Goal: Task Accomplishment & Management: Use online tool/utility

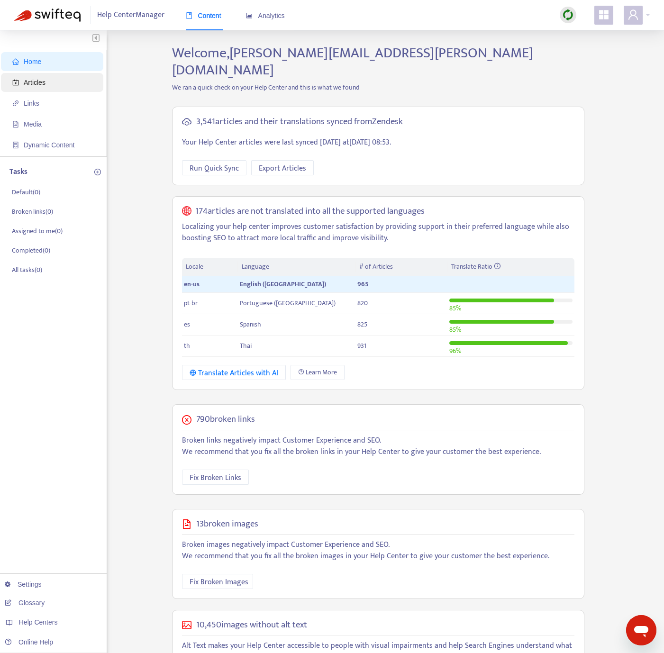
click at [45, 75] on span "Articles" at bounding box center [53, 82] width 83 height 19
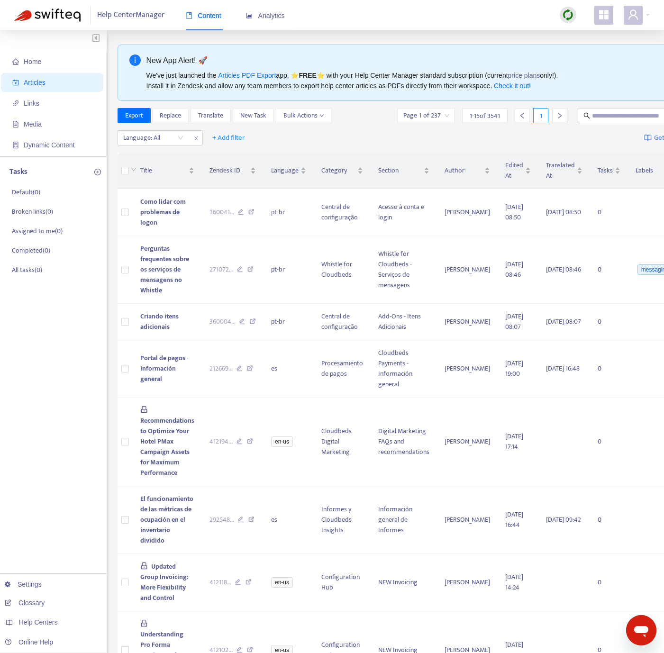
click at [573, 15] on img at bounding box center [568, 15] width 12 height 12
click at [593, 40] on link "Quick Sync" at bounding box center [587, 34] width 40 height 11
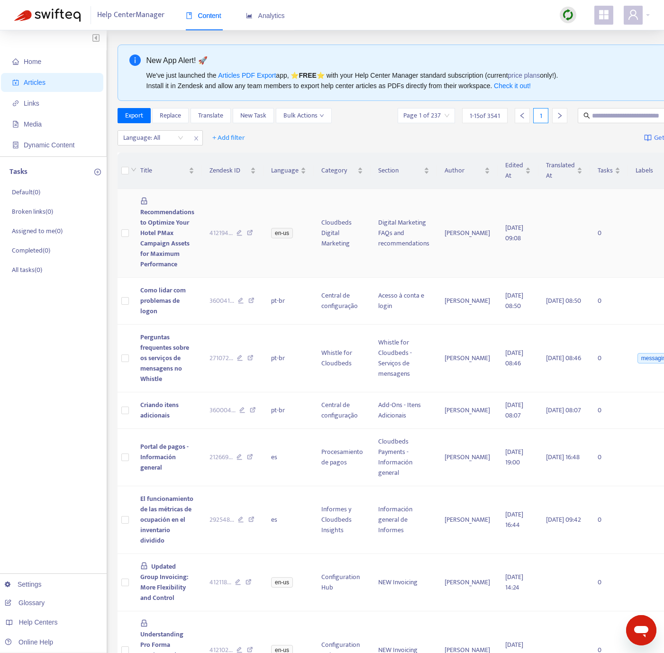
click at [202, 262] on td "412194 ..." at bounding box center [233, 233] width 62 height 89
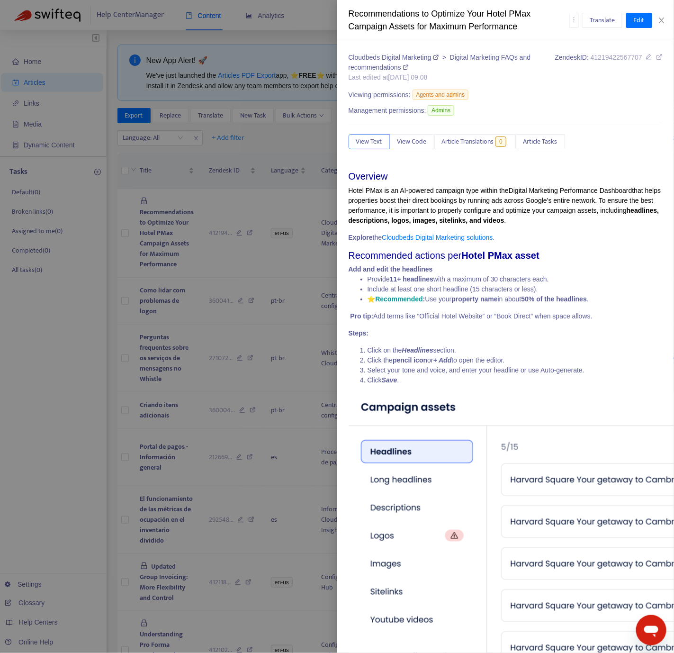
click at [255, 156] on div at bounding box center [337, 326] width 674 height 653
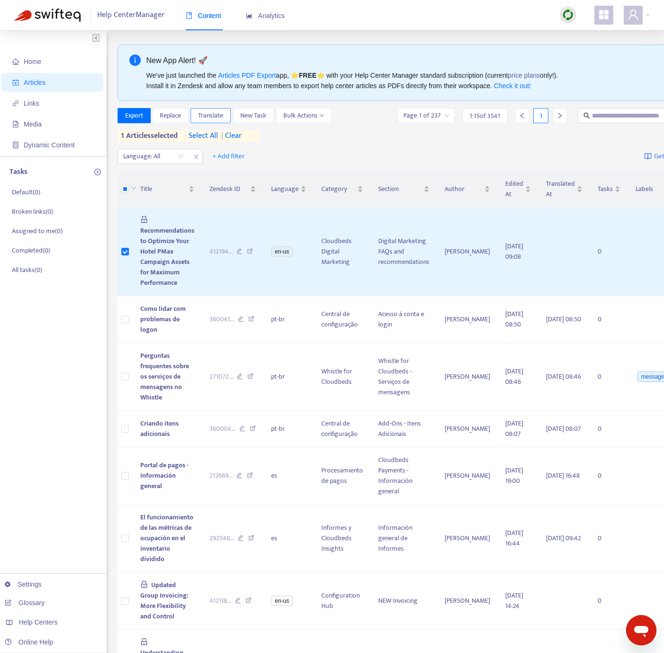
click at [209, 117] on span "Translate" at bounding box center [210, 115] width 25 height 10
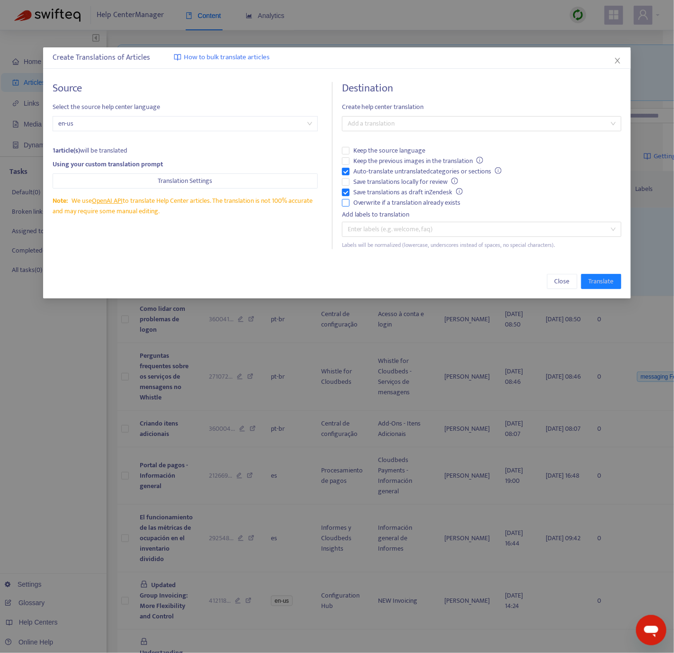
click at [362, 203] on span "Overwrite if a translation already exists" at bounding box center [407, 203] width 115 height 10
click at [391, 119] on div at bounding box center [476, 123] width 265 height 11
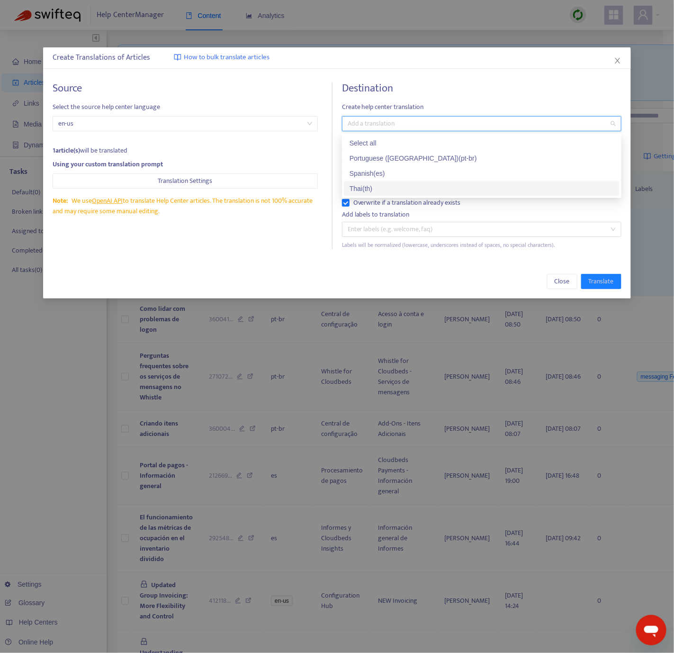
click at [392, 188] on div "Thai ( th )" at bounding box center [482, 188] width 264 height 10
click at [265, 251] on div "Source Select the source help center language en-us 1 article(s) will be transl…" at bounding box center [336, 165] width 587 height 186
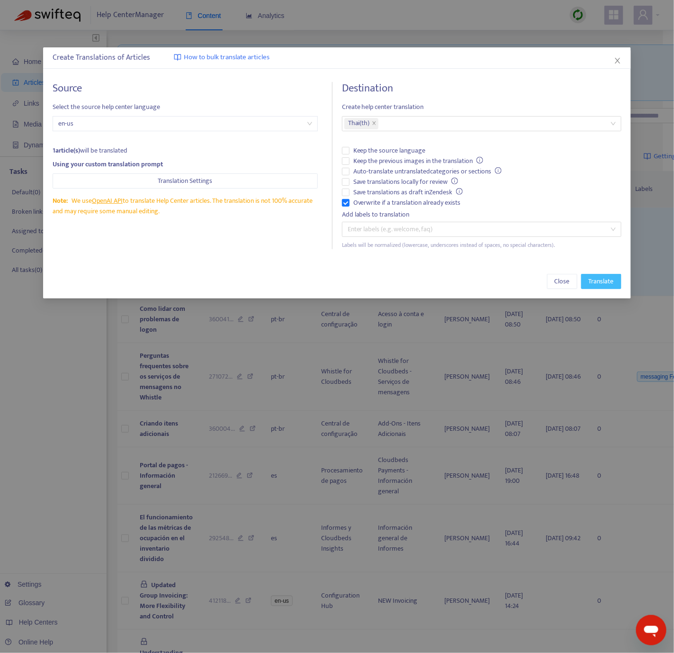
click at [586, 285] on button "Translate" at bounding box center [601, 281] width 40 height 15
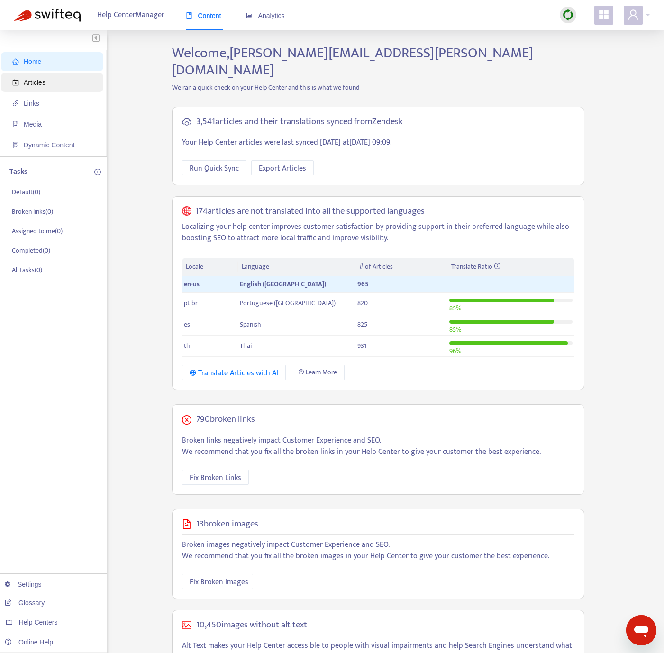
click at [68, 86] on span "Articles" at bounding box center [53, 82] width 83 height 19
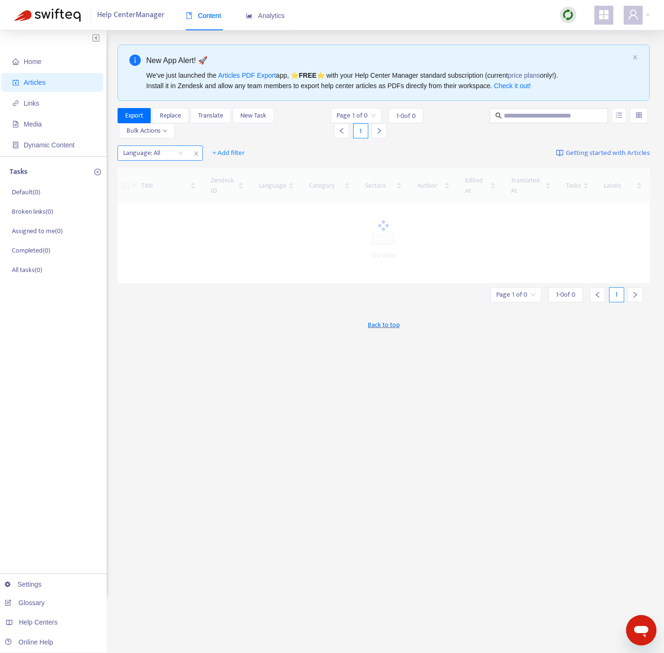
click at [168, 164] on div "Title Zendesk ID Language Category Section Author Edited At Translated At Tasks…" at bounding box center [383, 225] width 532 height 123
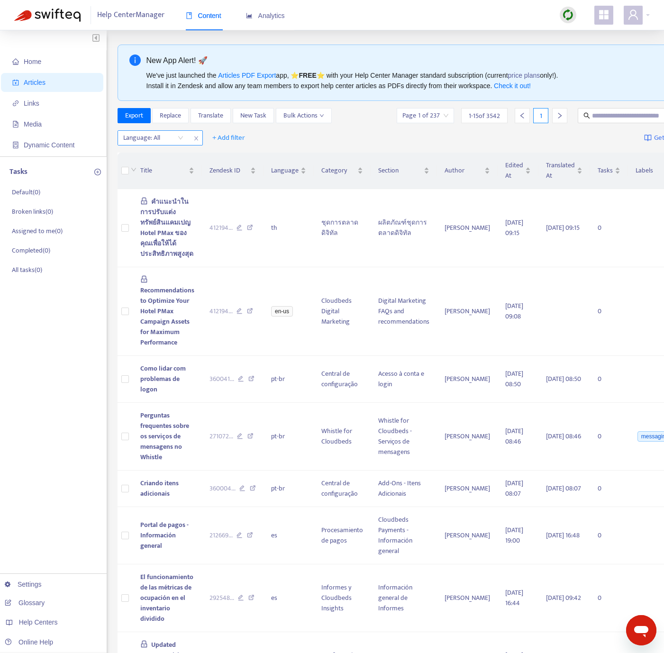
click at [174, 139] on div at bounding box center [148, 137] width 57 height 11
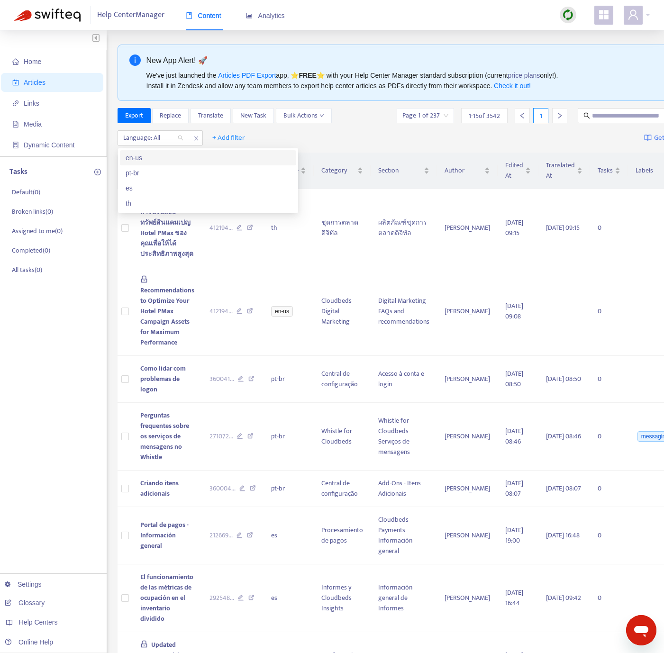
drag, startPoint x: 158, startPoint y: 160, endPoint x: 217, endPoint y: 162, distance: 58.8
click at [158, 160] on div "en-us" at bounding box center [208, 158] width 165 height 10
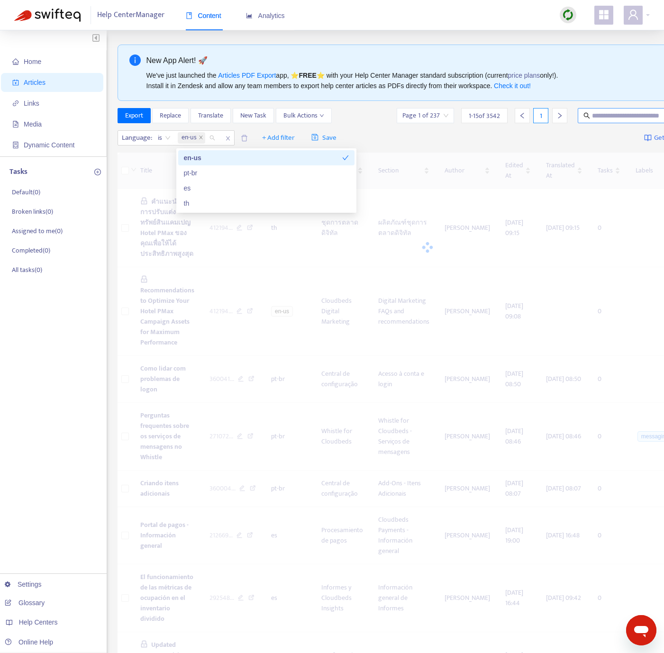
click at [603, 116] on input "text" at bounding box center [637, 115] width 91 height 10
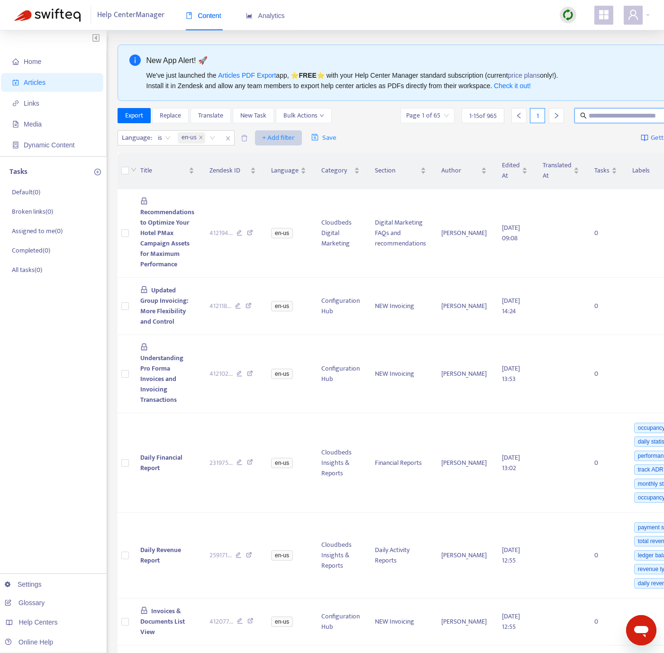
click at [274, 141] on span "+ Add filter" at bounding box center [278, 137] width 33 height 11
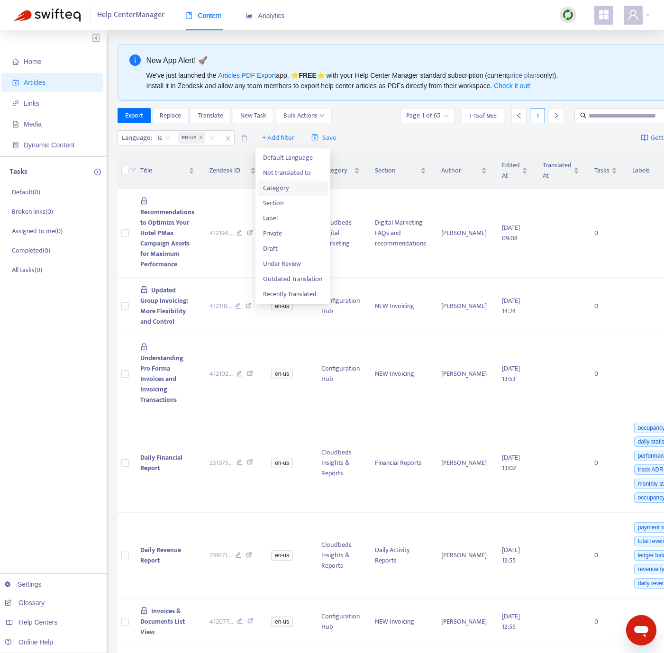
click at [299, 186] on span "Category" at bounding box center [292, 188] width 59 height 10
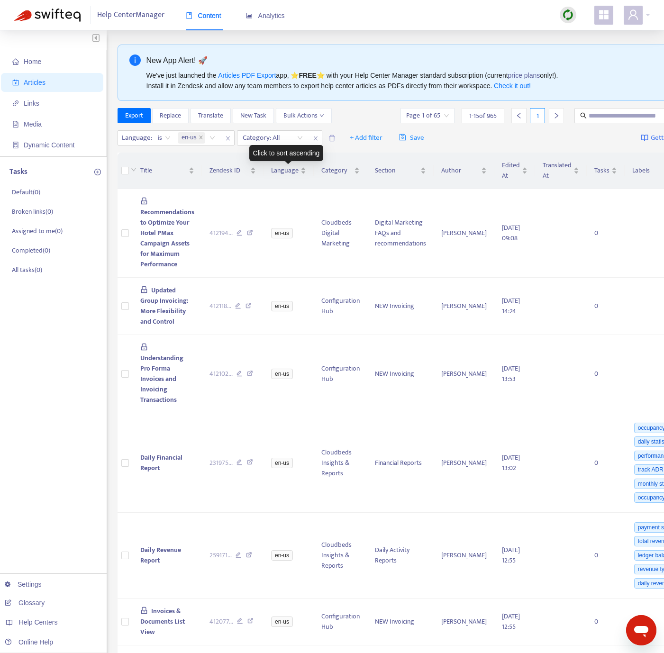
click at [300, 146] on div "Click to sort ascending" at bounding box center [286, 153] width 74 height 16
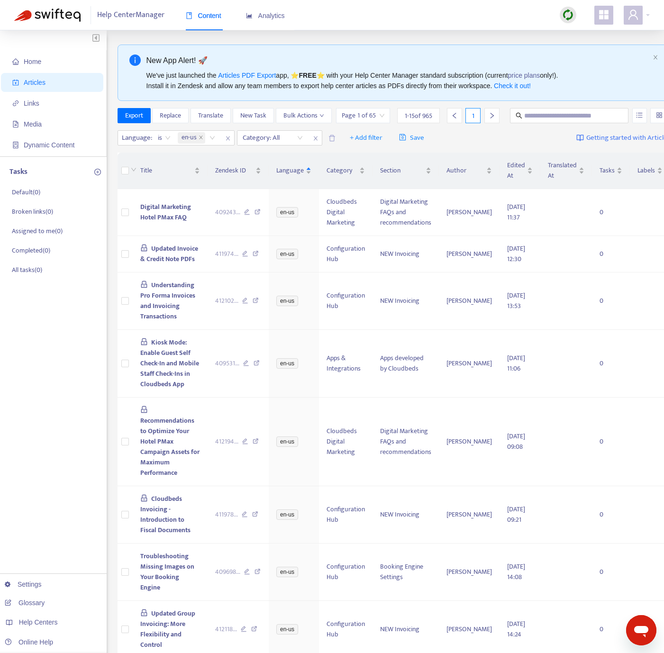
click at [313, 142] on div "Language : is en-us Category: All + Add filter Save Getting started with Articl…" at bounding box center [393, 138] width 553 height 22
click at [316, 144] on span "close" at bounding box center [315, 138] width 12 height 11
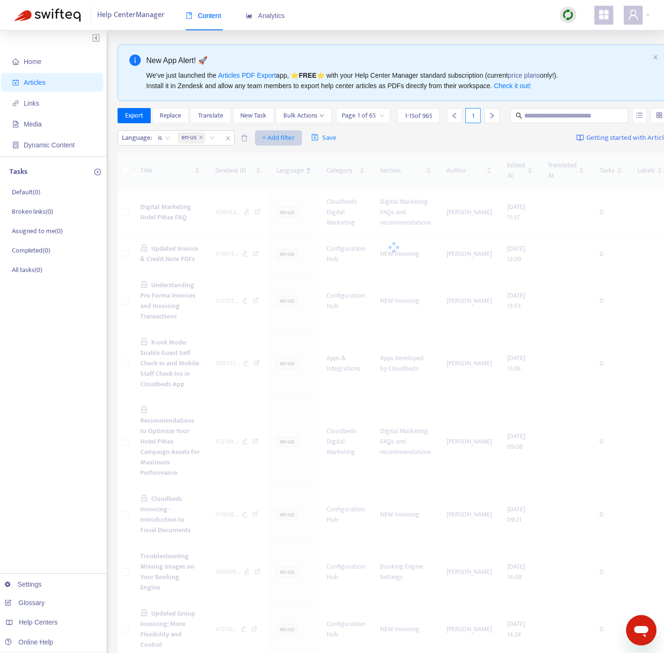
click at [287, 144] on span "+ Add filter" at bounding box center [278, 137] width 33 height 11
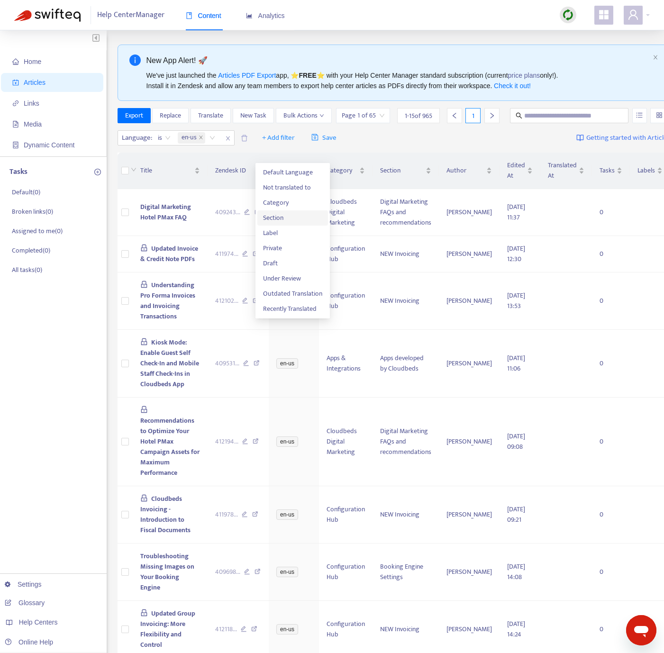
click at [282, 217] on span "Section" at bounding box center [292, 218] width 59 height 10
click at [283, 144] on div at bounding box center [267, 137] width 57 height 11
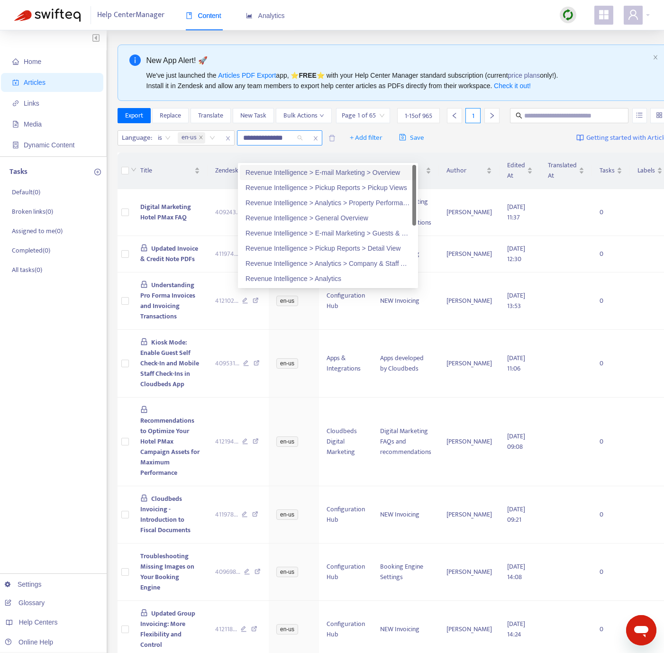
type input "**********"
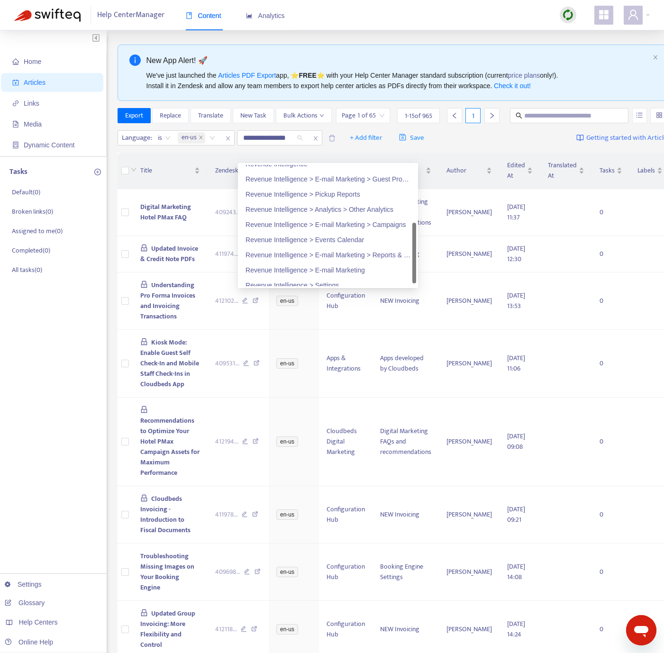
scroll to position [136, 0]
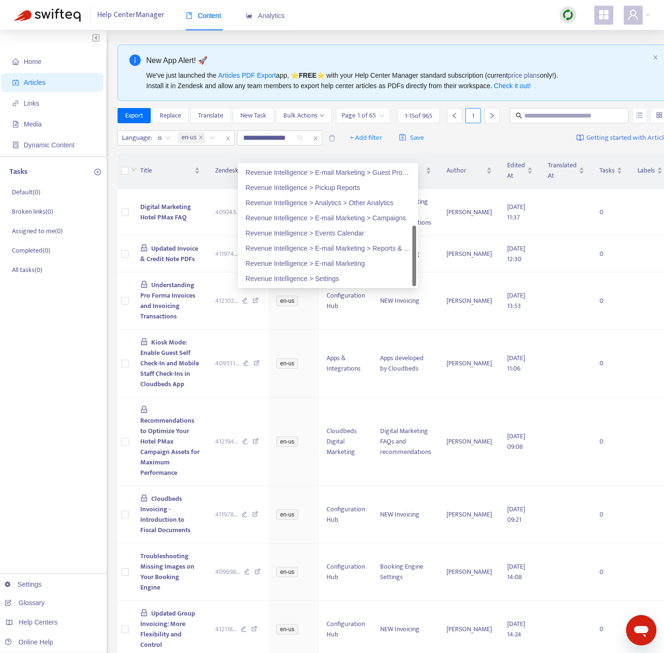
drag, startPoint x: 415, startPoint y: 199, endPoint x: 392, endPoint y: 265, distance: 69.2
click at [409, 265] on div "Revenue Intelligence Revenue Intelligence > E-mail Marketing > Guest Profiles R…" at bounding box center [328, 225] width 176 height 121
click at [378, 275] on div "Revenue Intelligence > Settings" at bounding box center [327, 278] width 165 height 10
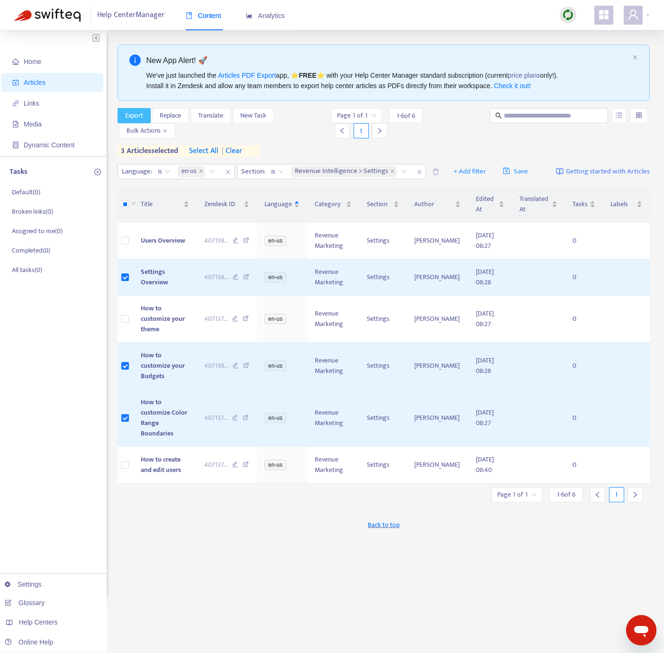
click at [141, 114] on span "Export" at bounding box center [134, 115] width 18 height 10
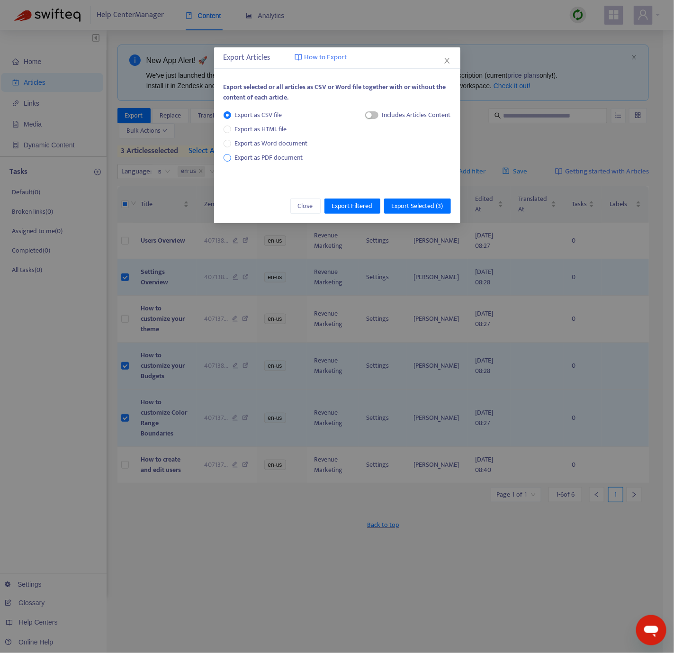
click at [289, 152] on span "Export as PDF document" at bounding box center [269, 157] width 68 height 11
click at [422, 210] on span "Export Selected ( 3 )" at bounding box center [418, 206] width 52 height 10
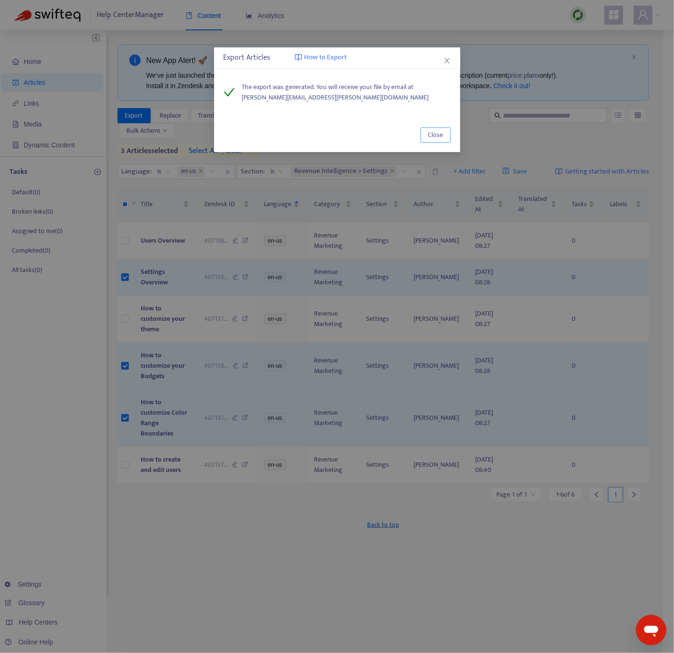
click at [436, 141] on button "Close" at bounding box center [436, 134] width 30 height 15
